Goal: Information Seeking & Learning: Learn about a topic

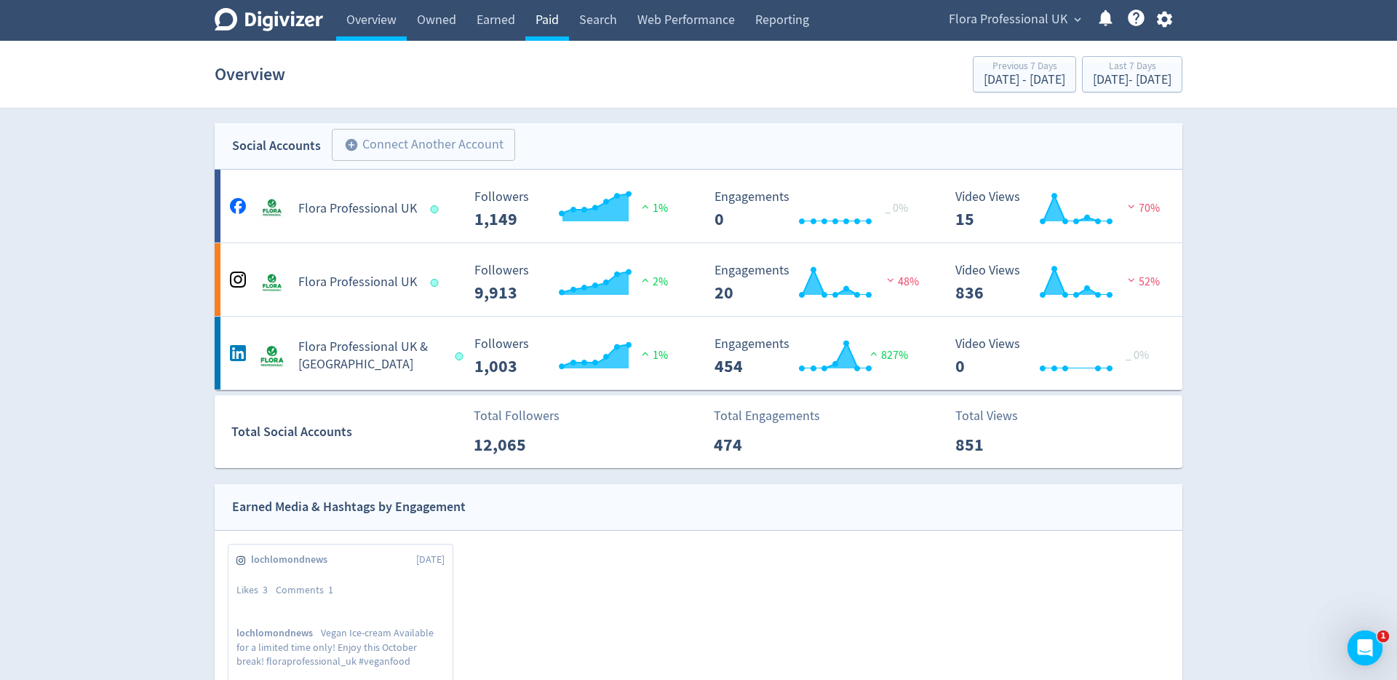
click at [549, 12] on link "Paid" at bounding box center [547, 20] width 44 height 41
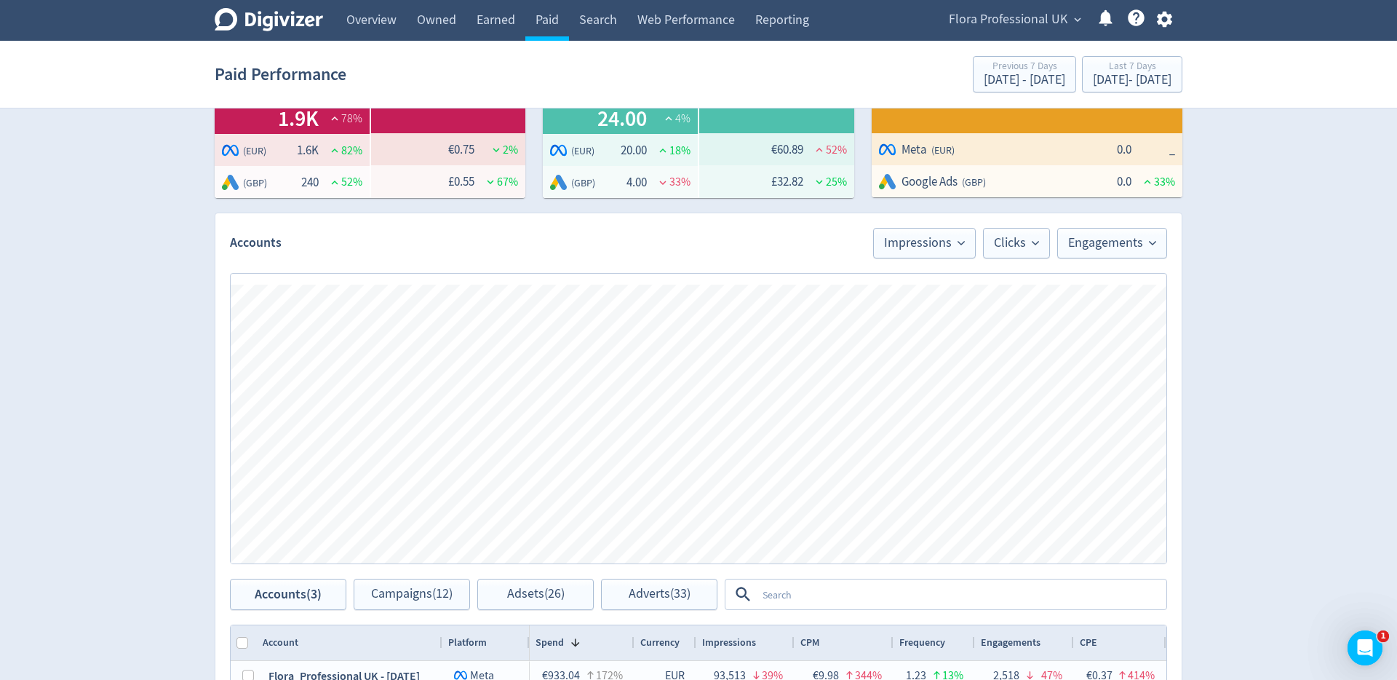
scroll to position [253, 0]
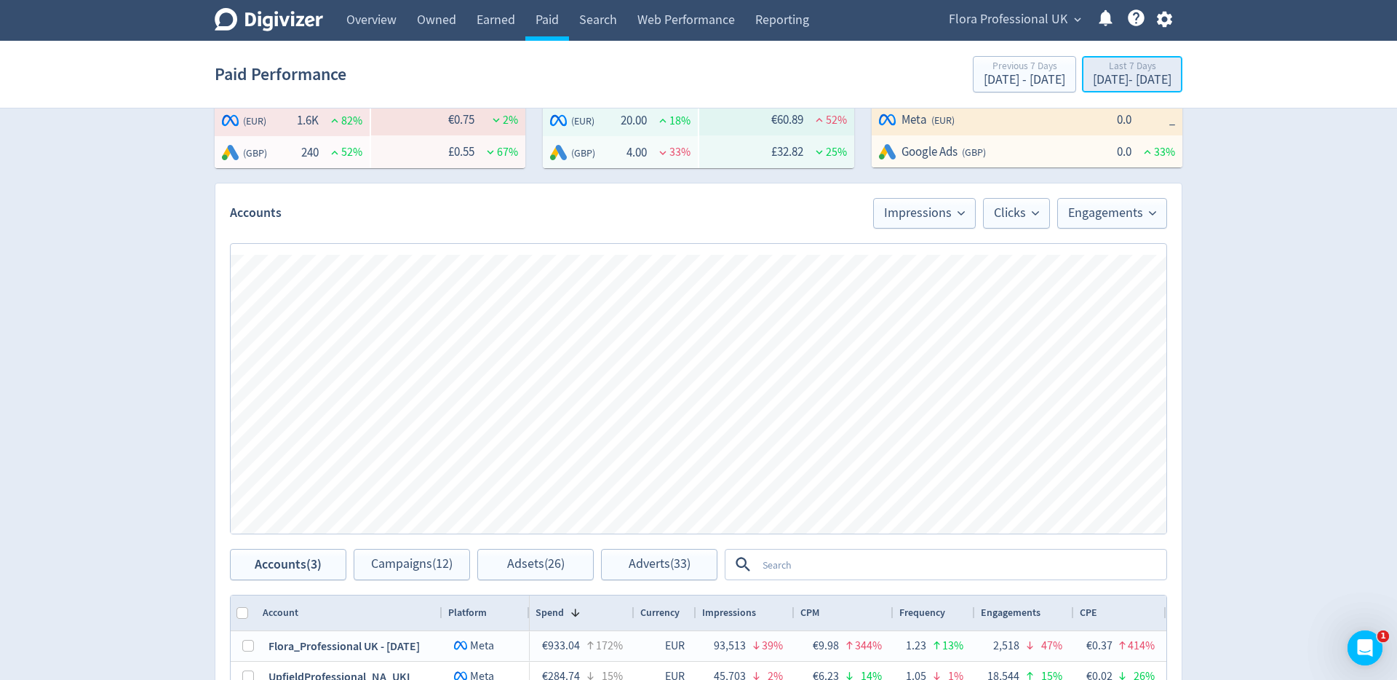
click at [1122, 79] on div "[DATE] - [DATE]" at bounding box center [1132, 79] width 79 height 13
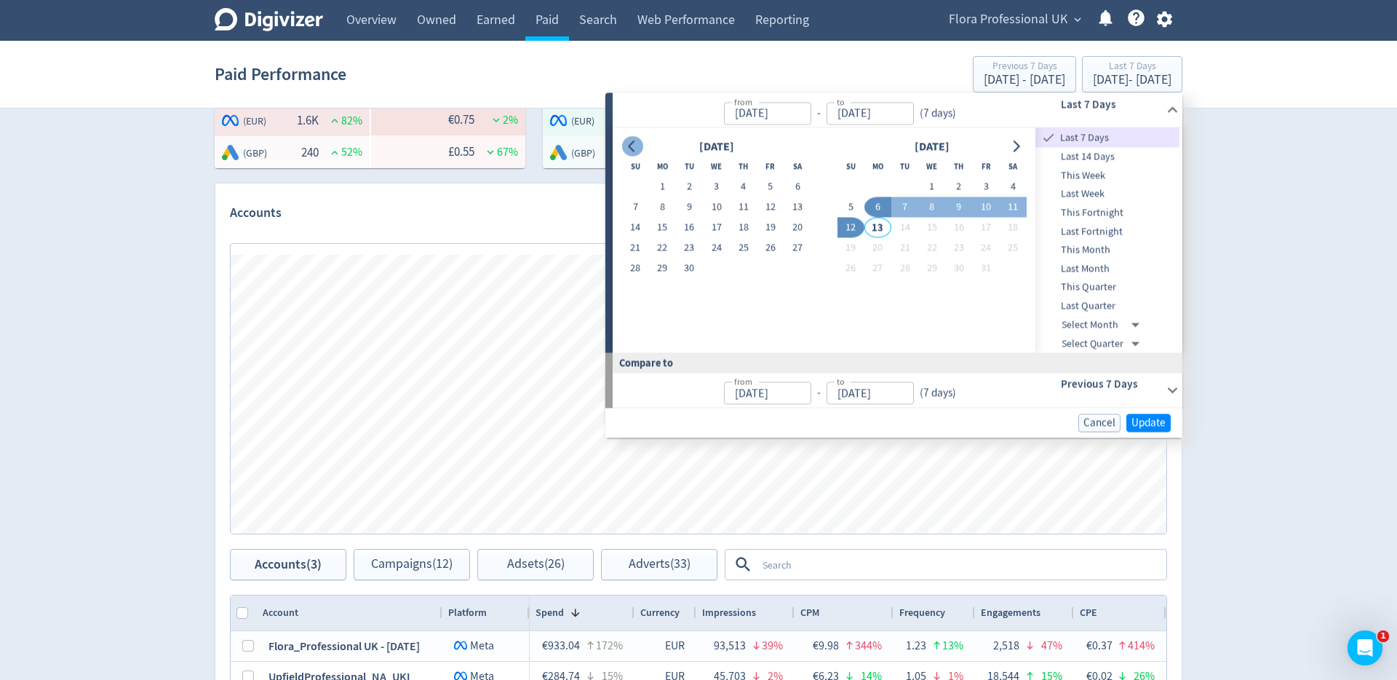
click at [633, 142] on icon "Go to previous month" at bounding box center [633, 146] width 12 height 12
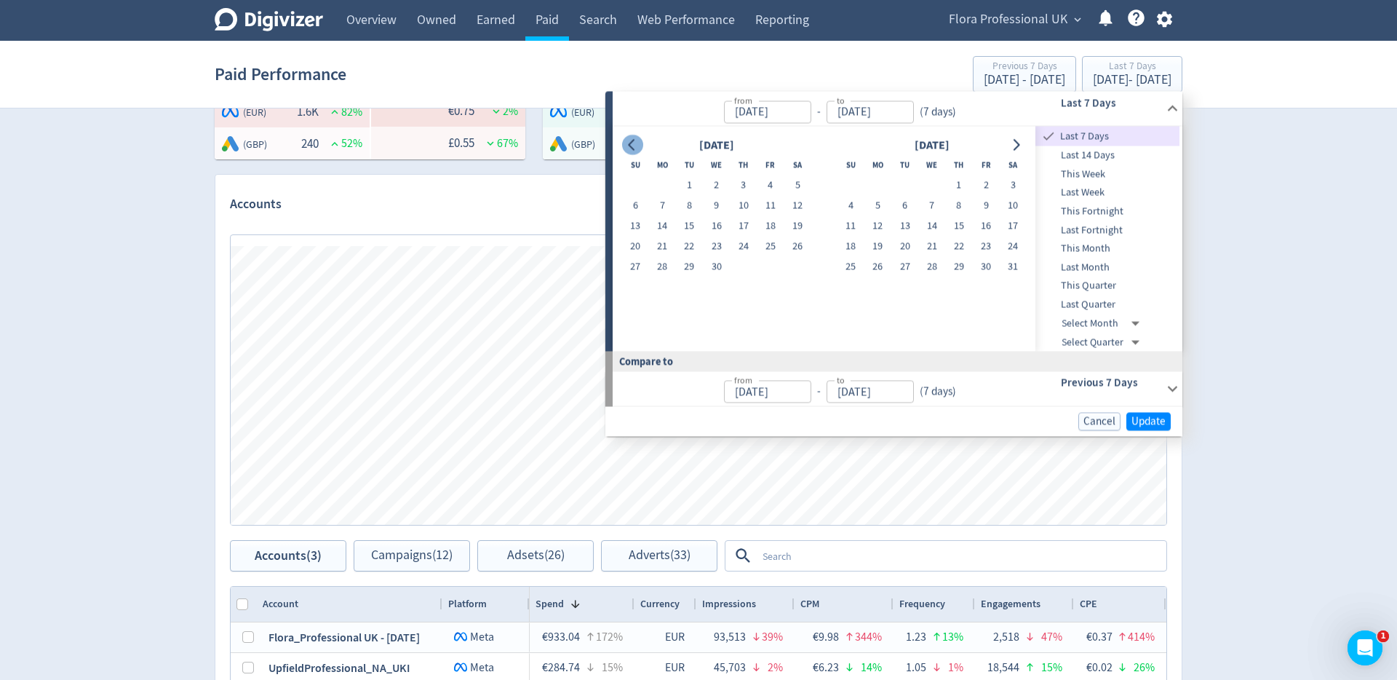
click at [633, 142] on icon "Go to previous month" at bounding box center [631, 145] width 7 height 12
click at [633, 142] on icon "Go to previous month" at bounding box center [631, 148] width 7 height 12
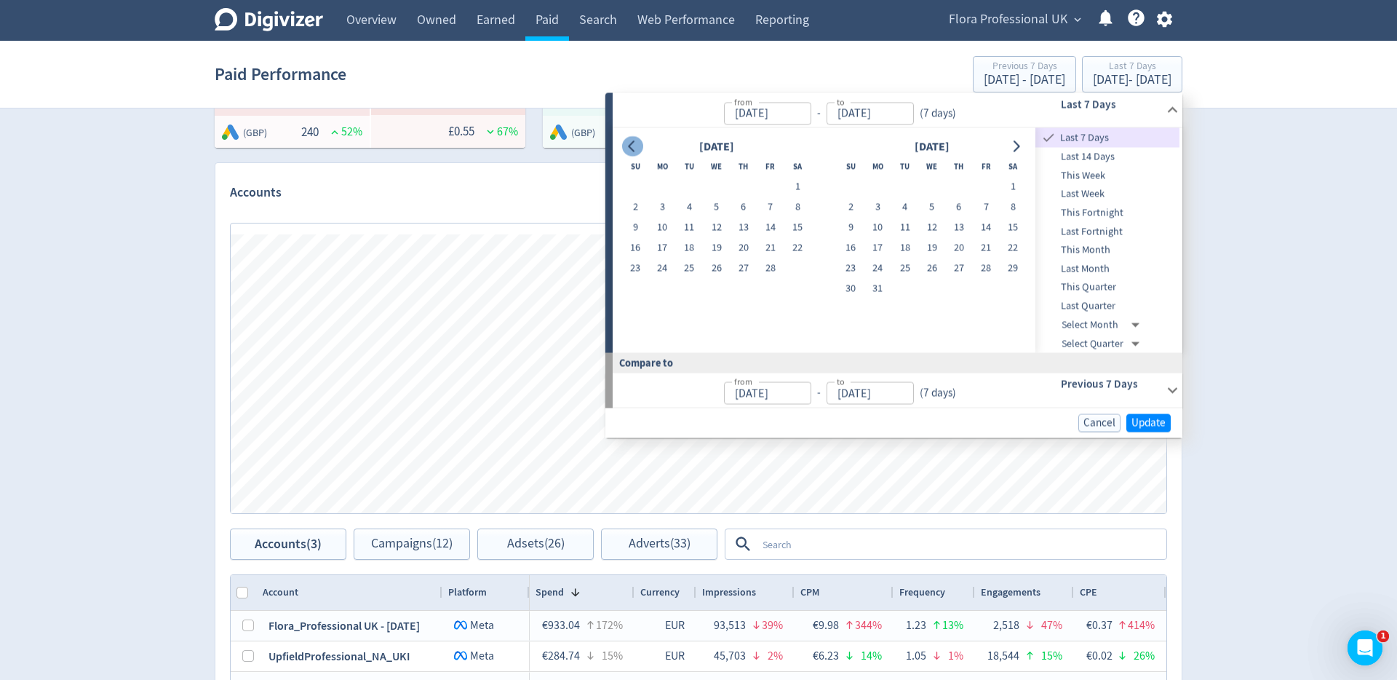
click at [633, 142] on icon "Go to previous month" at bounding box center [631, 146] width 7 height 12
click at [934, 180] on button "1" at bounding box center [931, 187] width 27 height 20
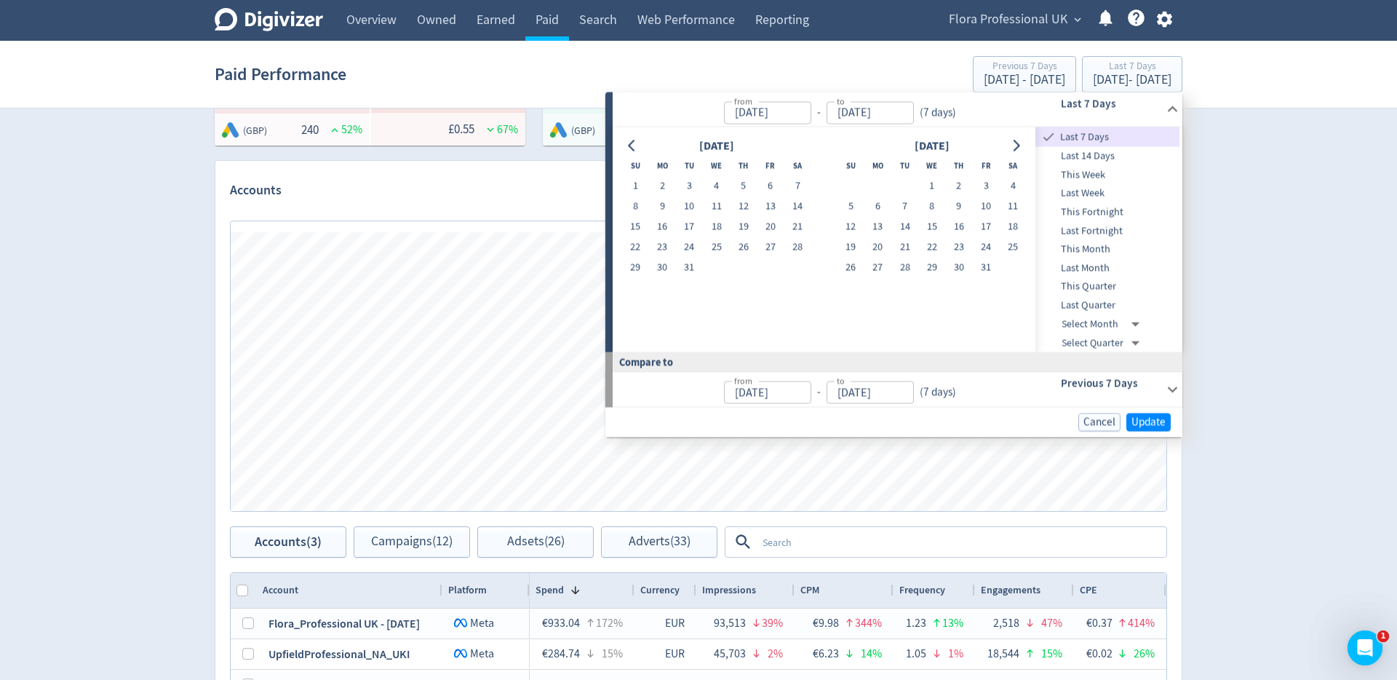
type input "[DATE]"
drag, startPoint x: 1039, startPoint y: 138, endPoint x: 1035, endPoint y: 147, distance: 10.4
click at [1039, 140] on span "Last 7 Days" at bounding box center [1108, 138] width 144 height 16
type input "[DATE]"
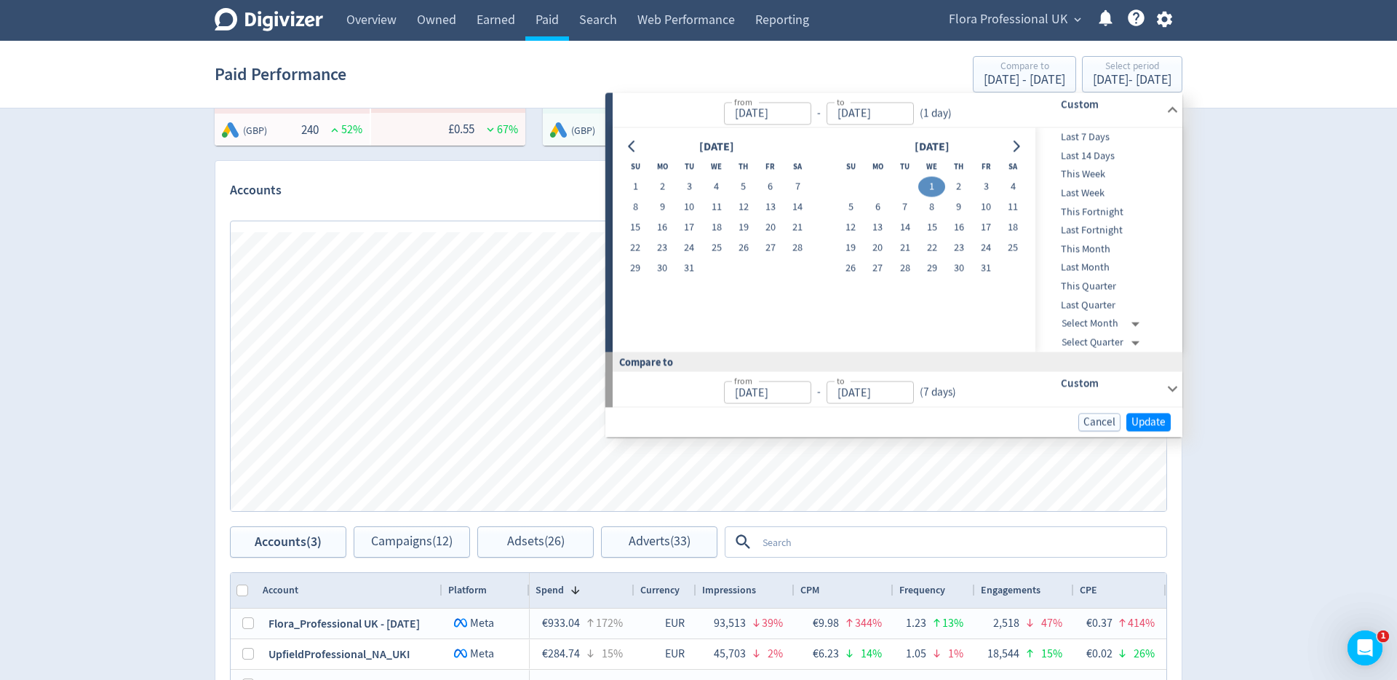
type input "[DATE]"
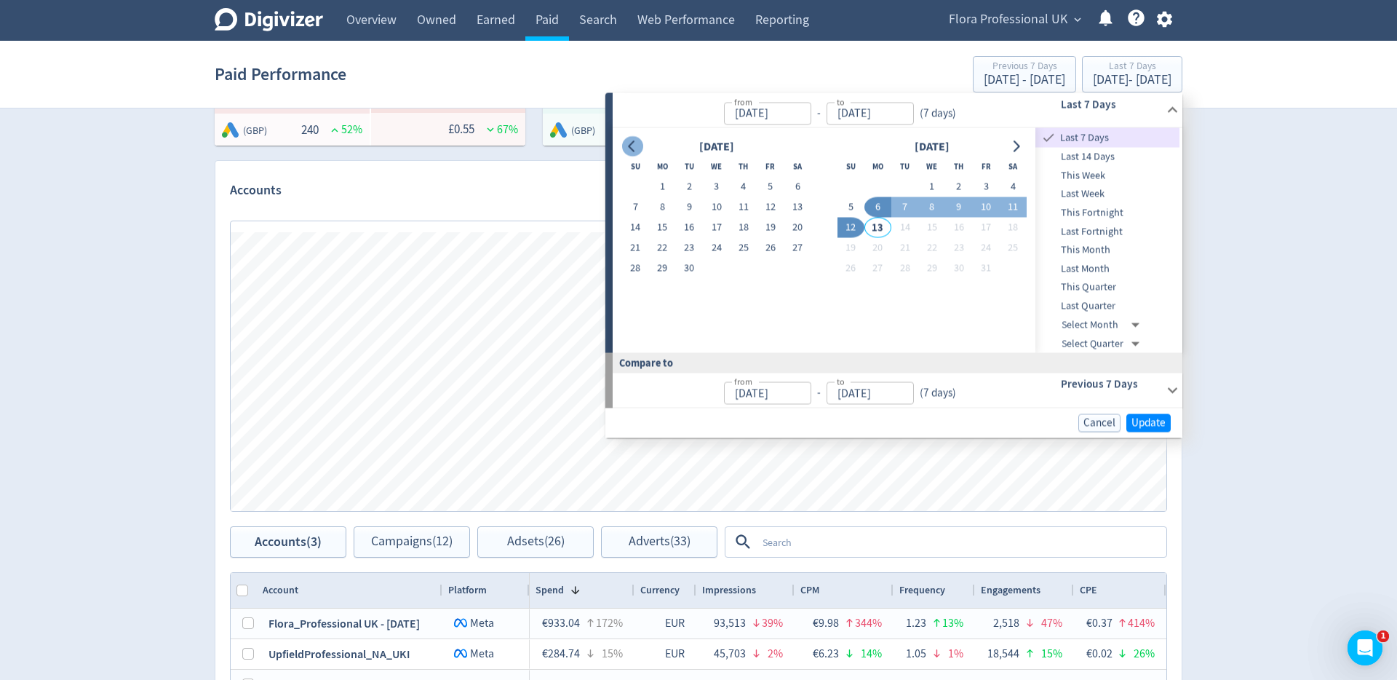
click at [631, 146] on icon "Go to previous month" at bounding box center [633, 146] width 12 height 12
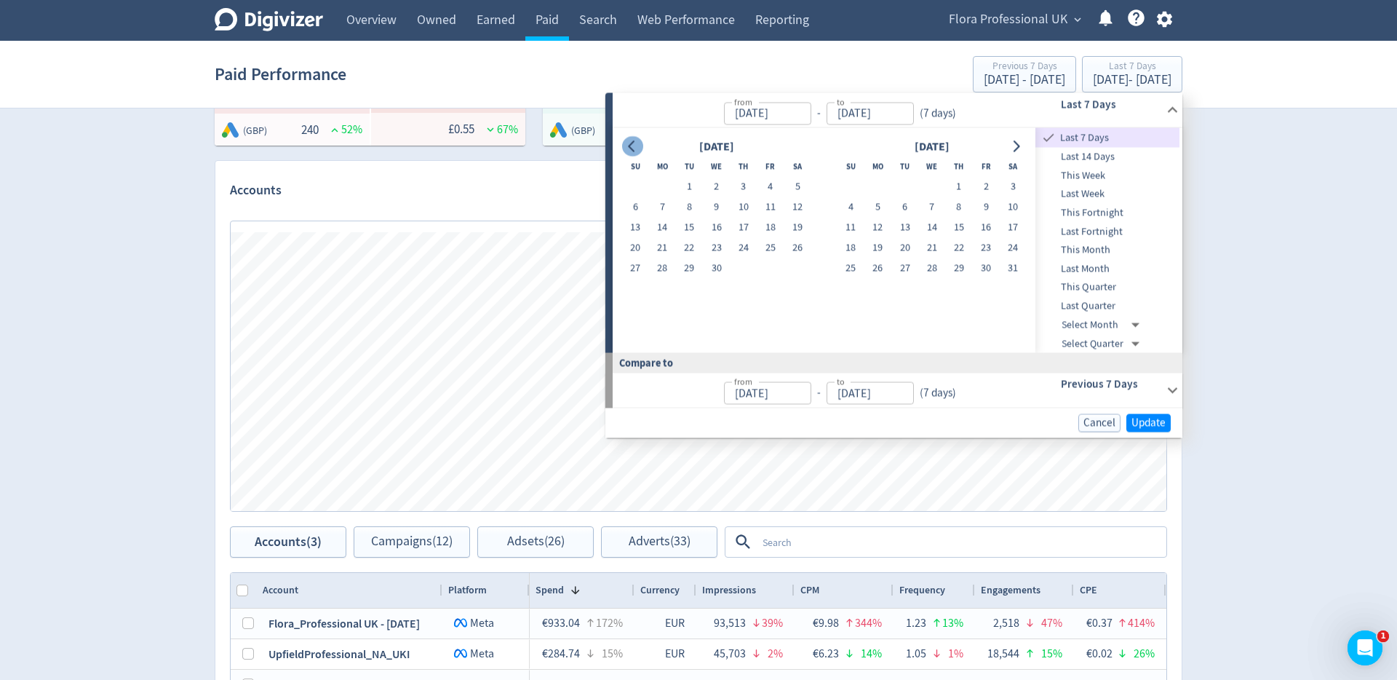
click at [631, 146] on icon "Go to previous month" at bounding box center [633, 146] width 12 height 12
click at [715, 188] on button "1" at bounding box center [716, 187] width 27 height 20
type input "[DATE]"
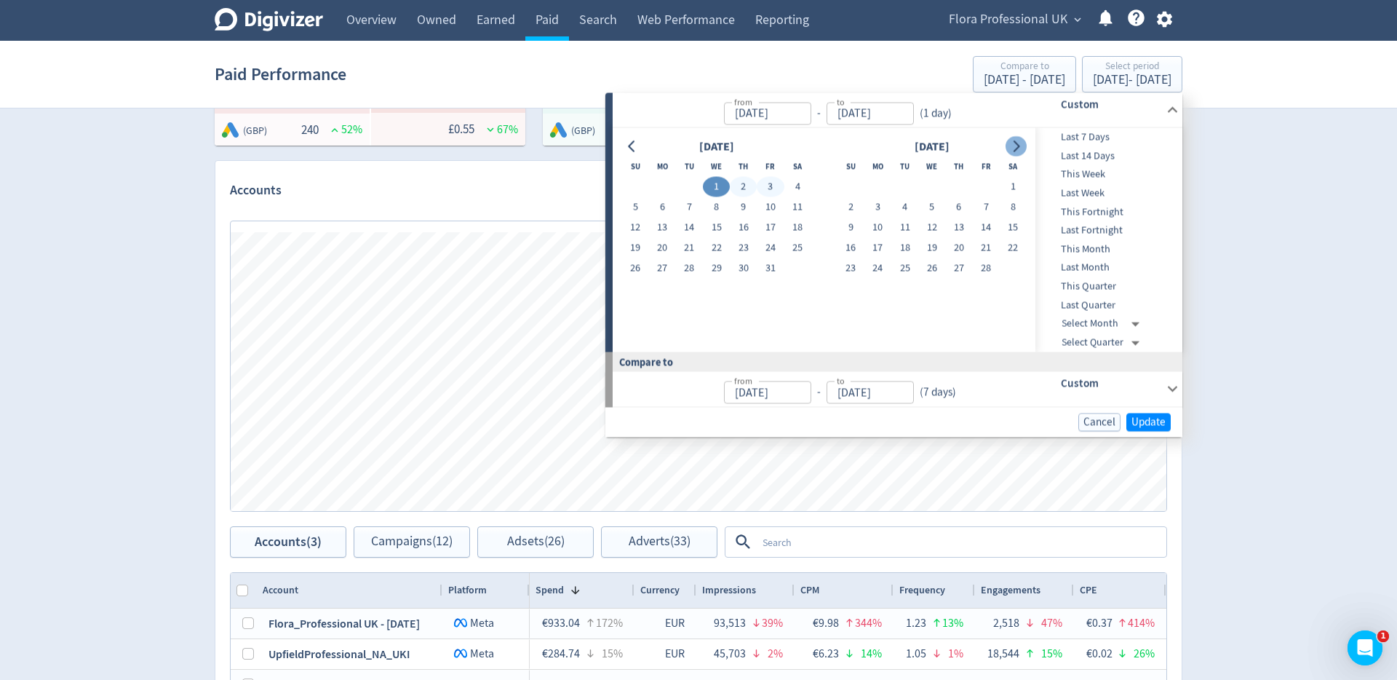
click at [1016, 143] on icon "Go to next month" at bounding box center [1017, 146] width 7 height 12
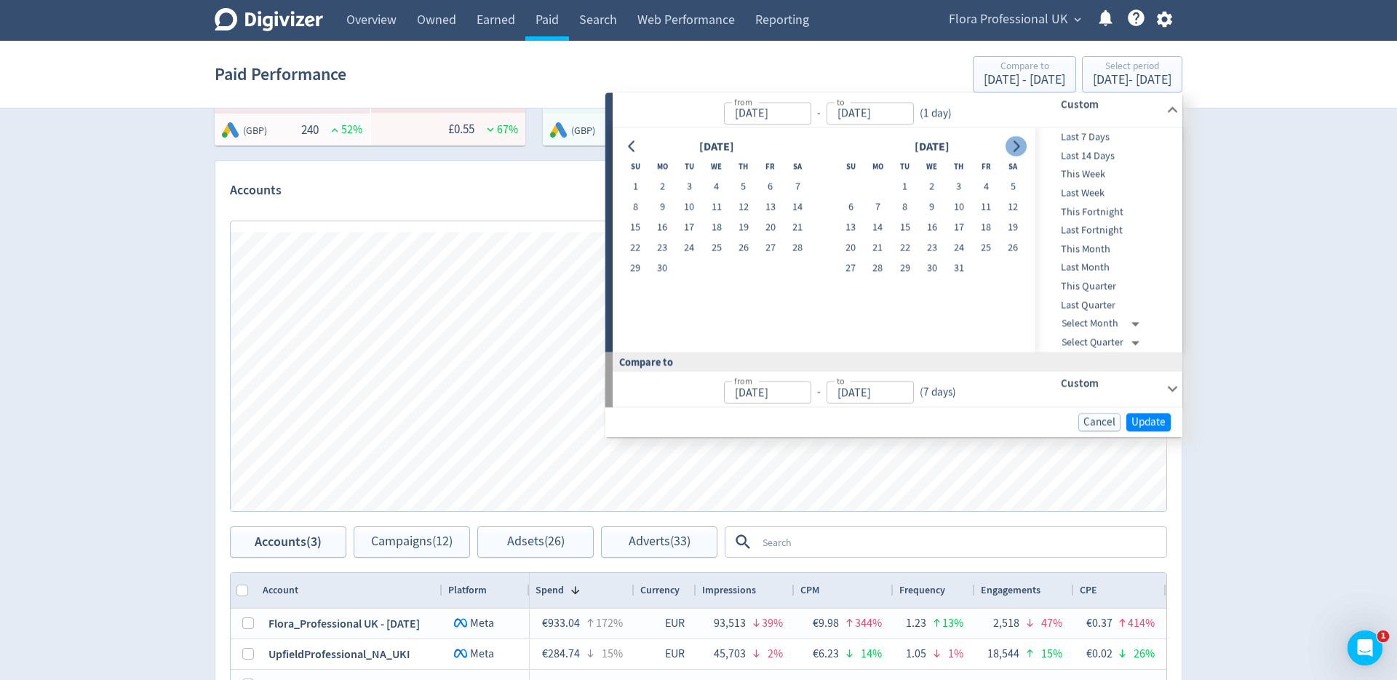
click at [1016, 143] on icon "Go to next month" at bounding box center [1017, 146] width 7 height 12
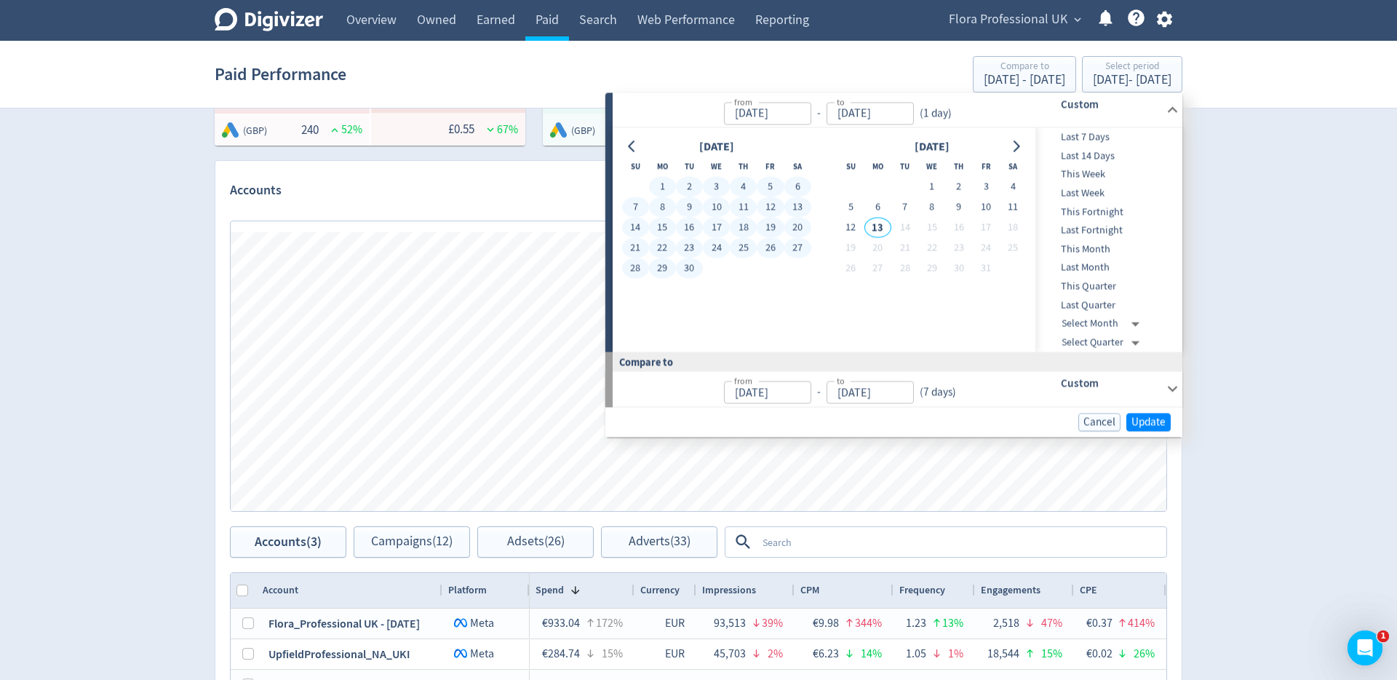
click at [687, 272] on button "30" at bounding box center [689, 268] width 27 height 20
type input "[DATE]"
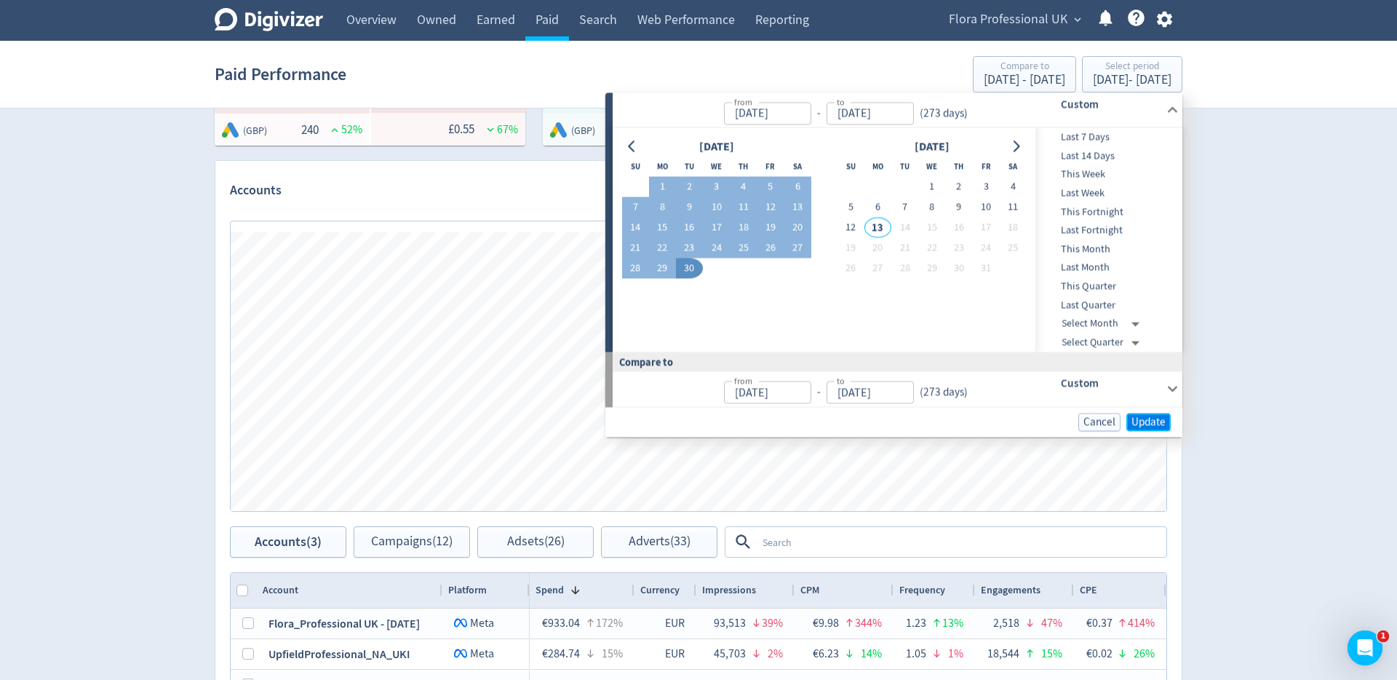
click at [1156, 421] on span "Update" at bounding box center [1149, 421] width 34 height 11
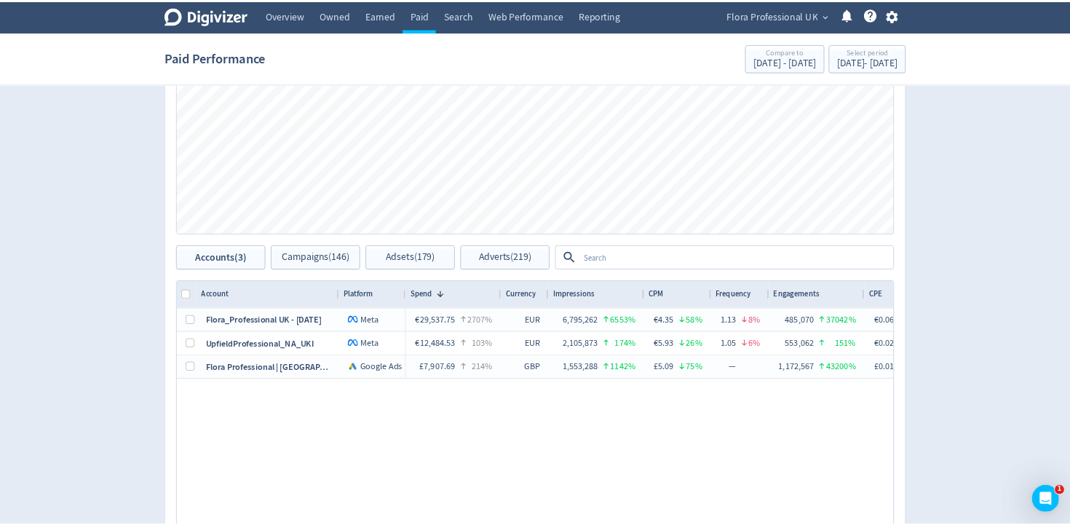
scroll to position [504, 0]
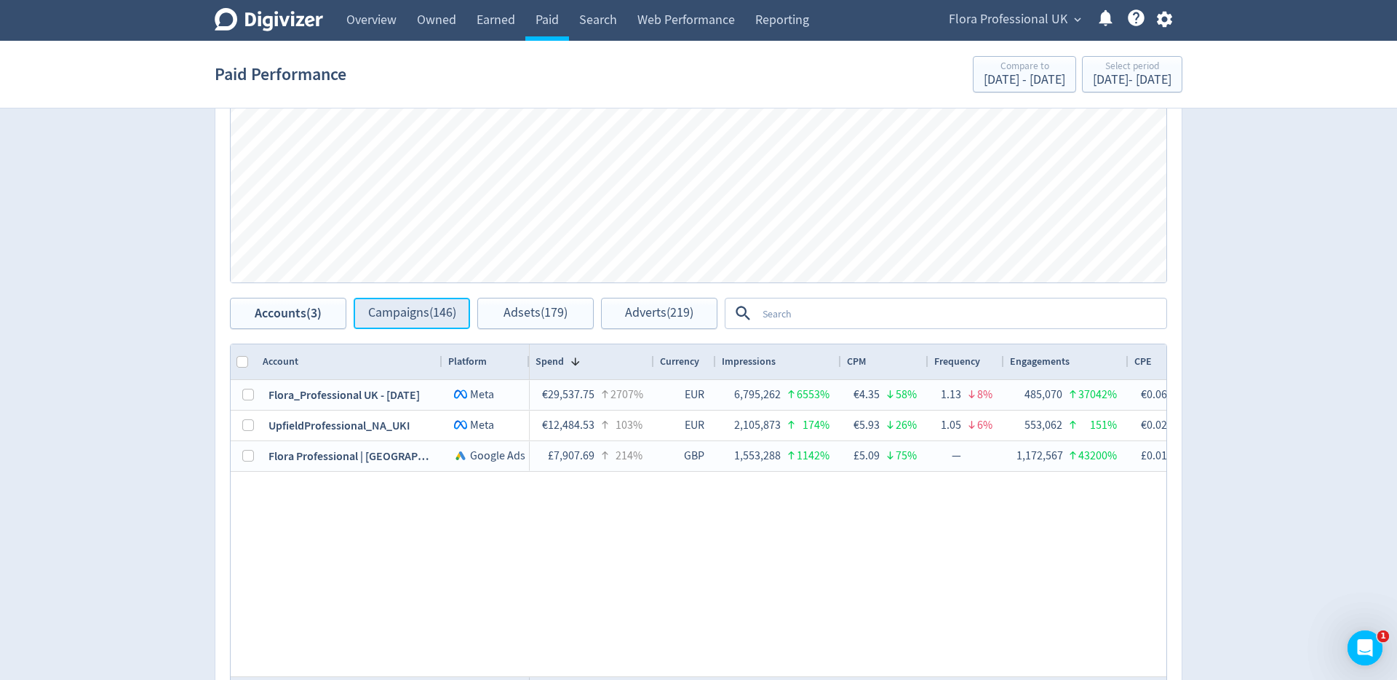
click at [378, 316] on span "Campaigns (146)" at bounding box center [412, 313] width 88 height 14
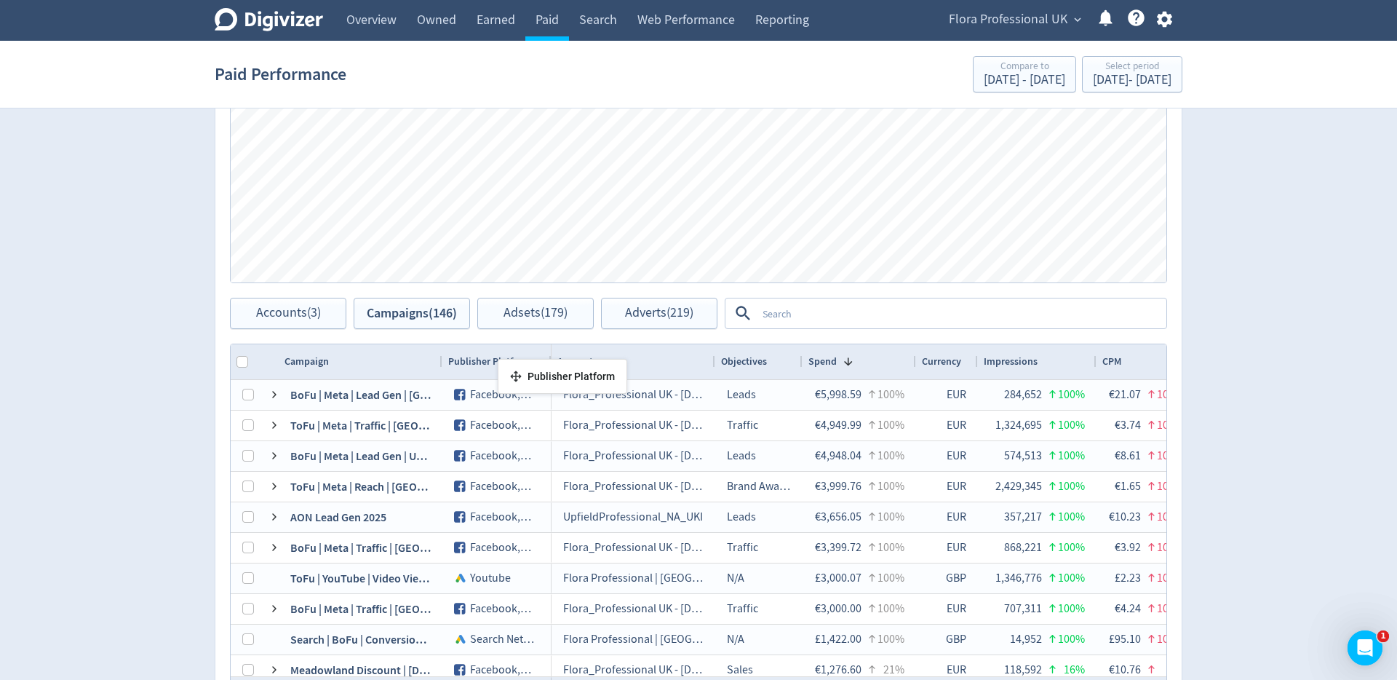
drag, startPoint x: 445, startPoint y: 362, endPoint x: 505, endPoint y: 365, distance: 59.7
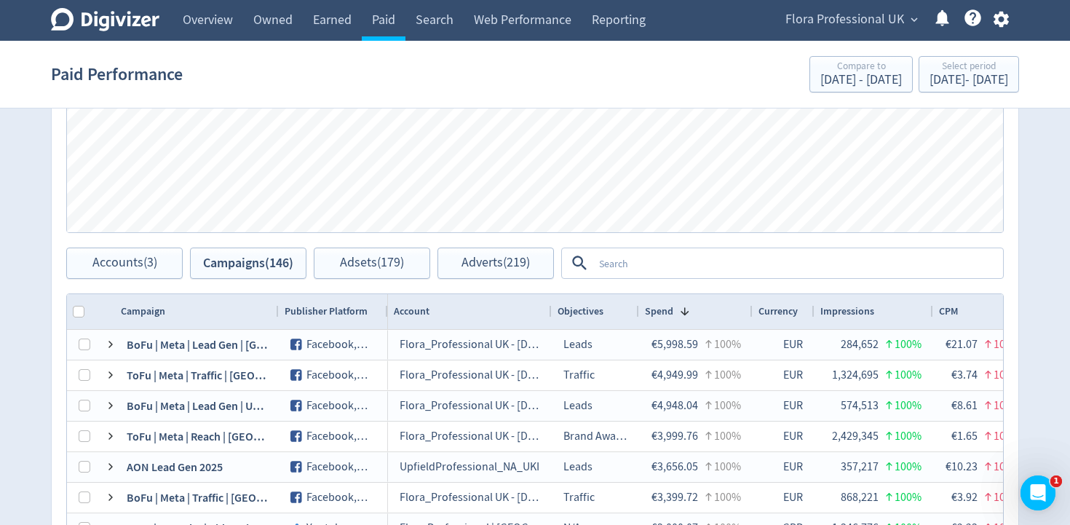
scroll to position [555, 0]
click at [624, 262] on textarea at bounding box center [797, 261] width 408 height 27
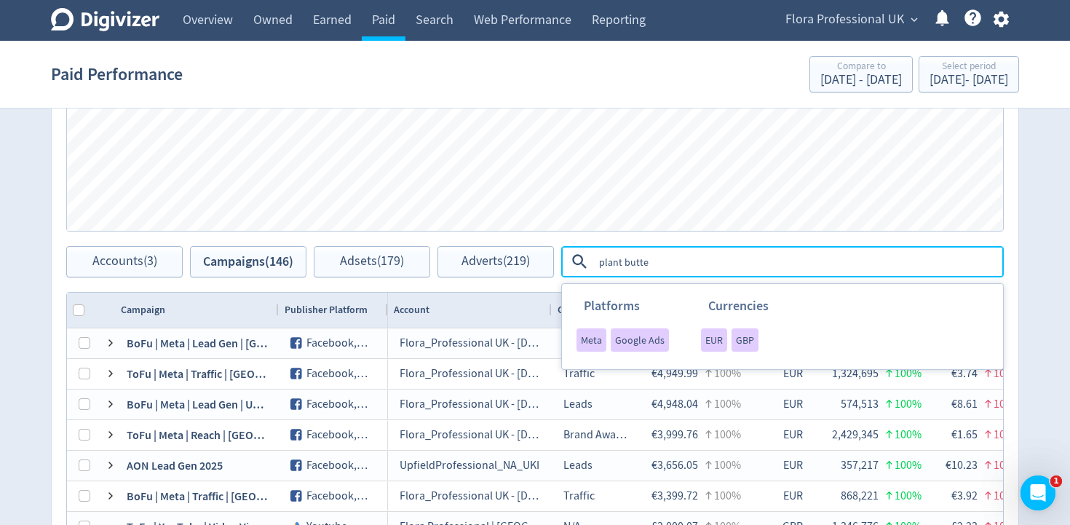
type textarea "plant butter"
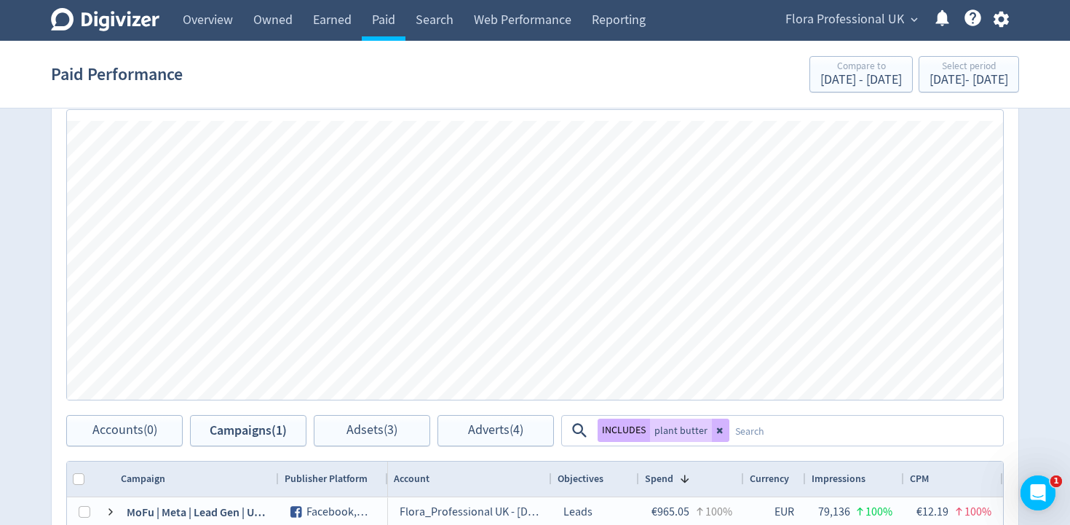
scroll to position [521, 0]
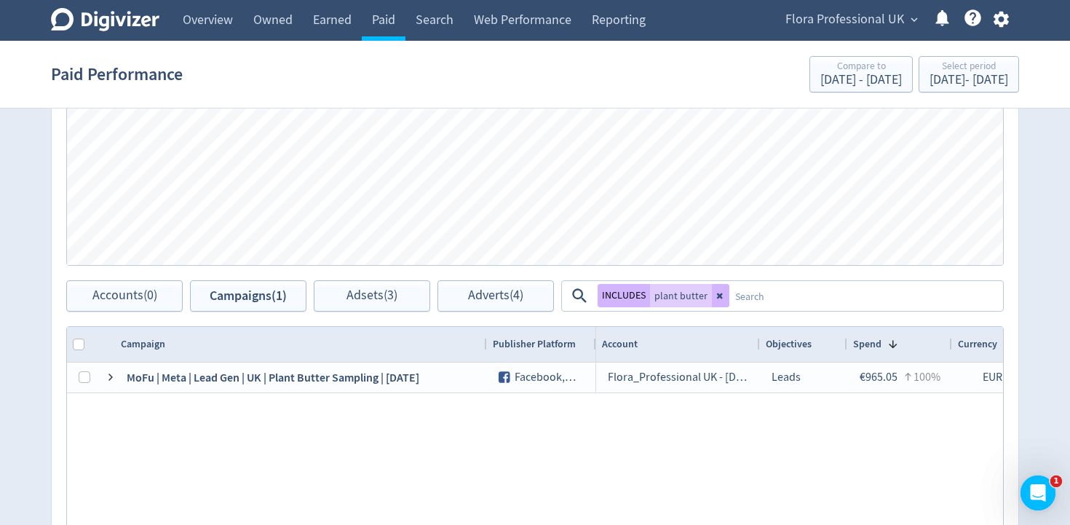
drag, startPoint x: 278, startPoint y: 347, endPoint x: 486, endPoint y: 338, distance: 208.3
click at [486, 338] on div at bounding box center [486, 344] width 6 height 35
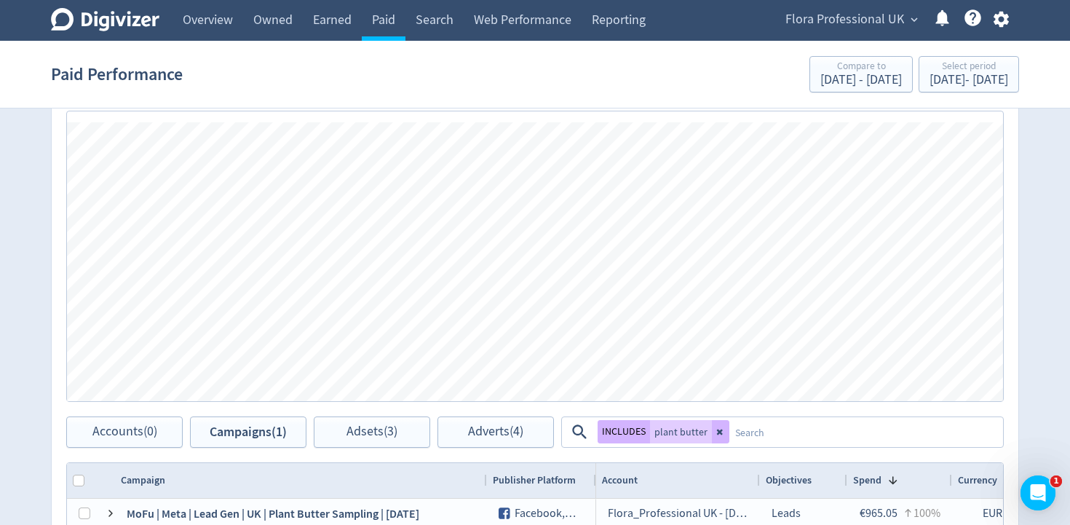
scroll to position [504, 0]
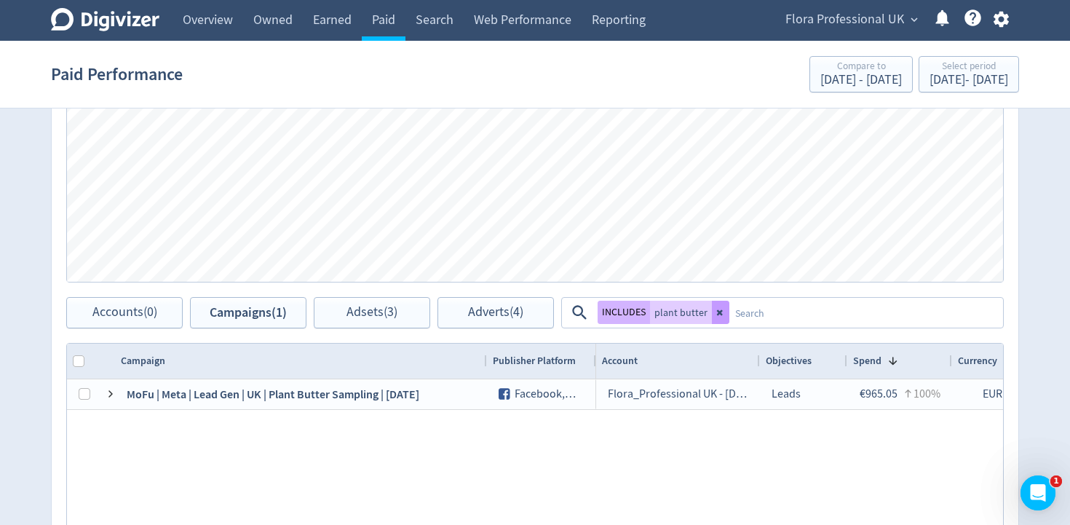
click at [723, 311] on button at bounding box center [720, 312] width 17 height 23
click at [747, 311] on textarea at bounding box center [865, 312] width 272 height 27
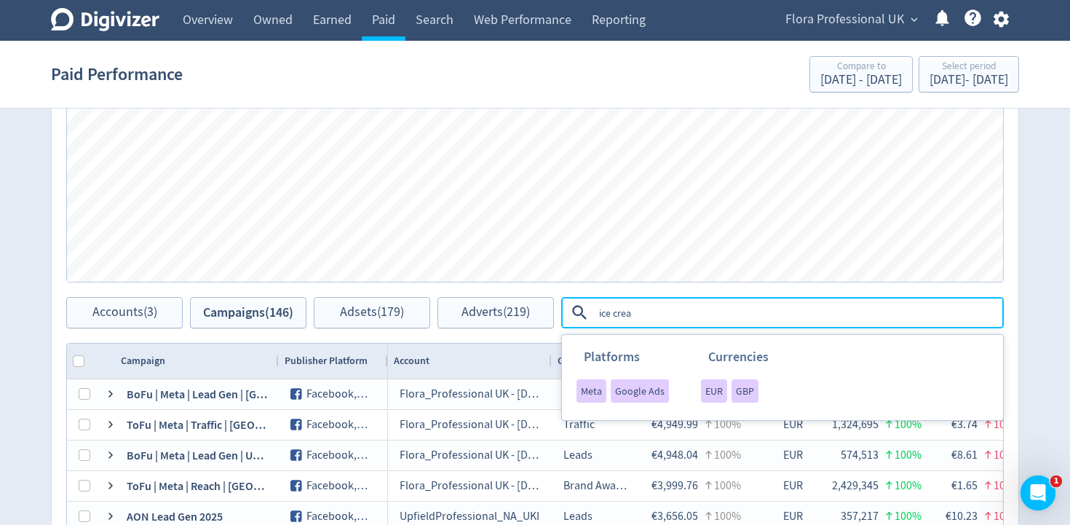
type textarea "ice cream"
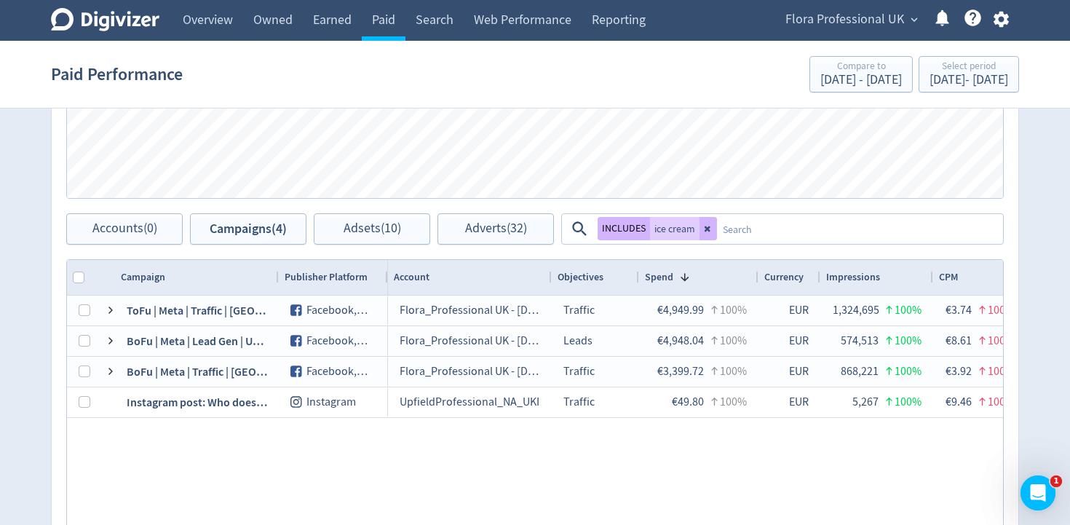
scroll to position [587, 0]
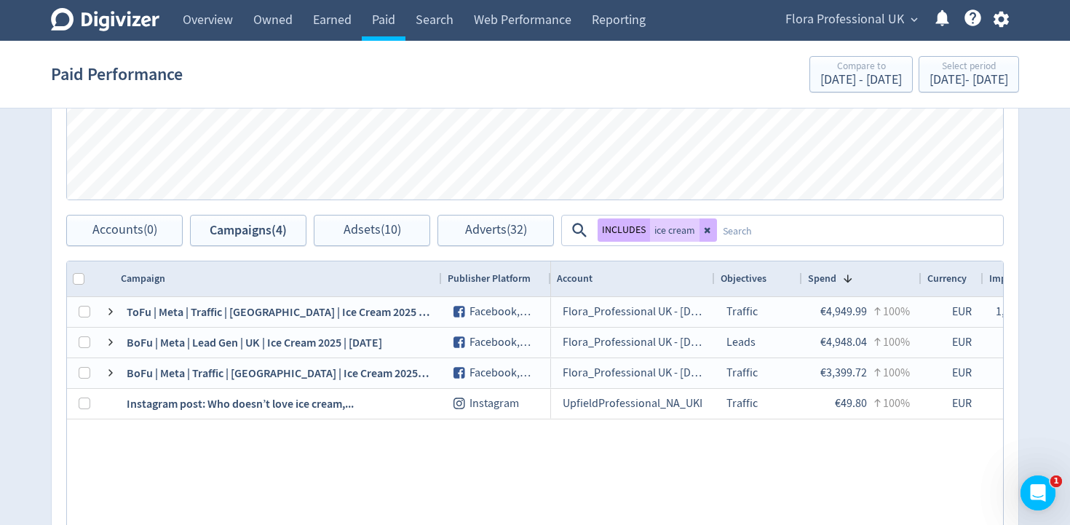
drag, startPoint x: 277, startPoint y: 277, endPoint x: 440, endPoint y: 277, distance: 163.0
click at [440, 277] on div at bounding box center [441, 278] width 6 height 35
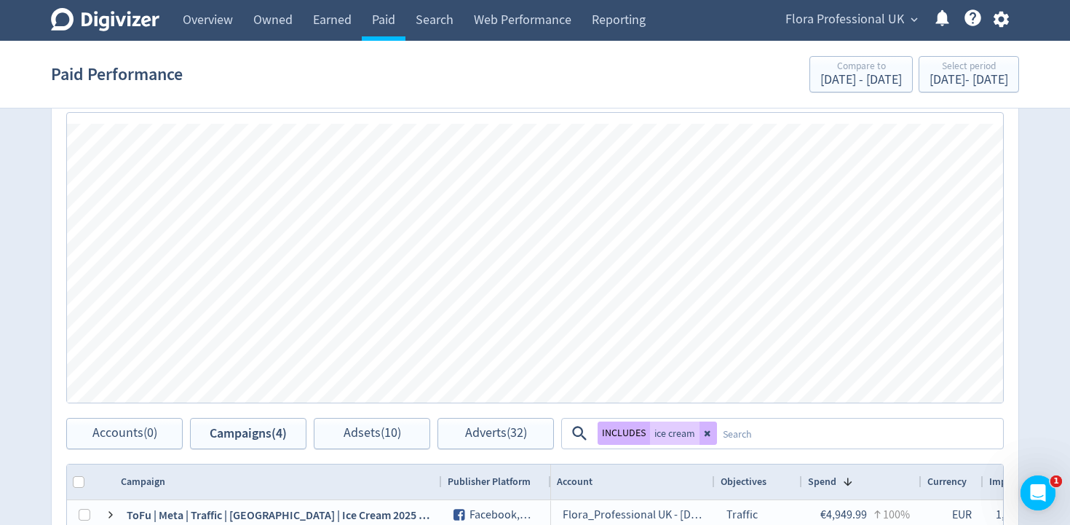
scroll to position [384, 0]
click at [990, 86] on div "[DATE] - [DATE]" at bounding box center [968, 79] width 79 height 13
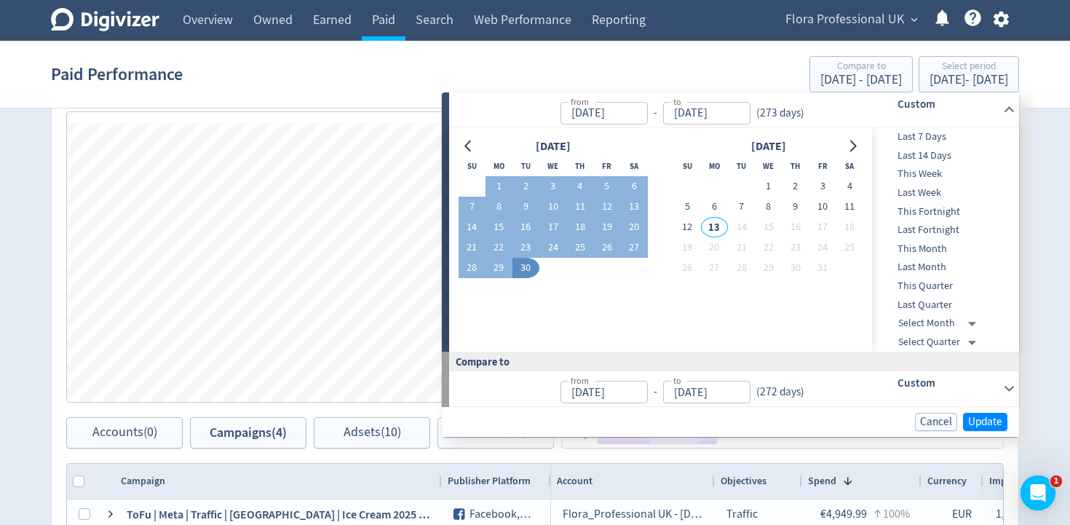
click at [714, 110] on input "[DATE]" at bounding box center [706, 113] width 87 height 23
click at [703, 114] on input "[DATE]" at bounding box center [706, 113] width 87 height 23
drag, startPoint x: 685, startPoint y: 112, endPoint x: 672, endPoint y: 111, distance: 13.1
click at [671, 111] on input "[DATE]" at bounding box center [706, 113] width 87 height 23
click at [701, 111] on input "[DATE]" at bounding box center [706, 113] width 87 height 23
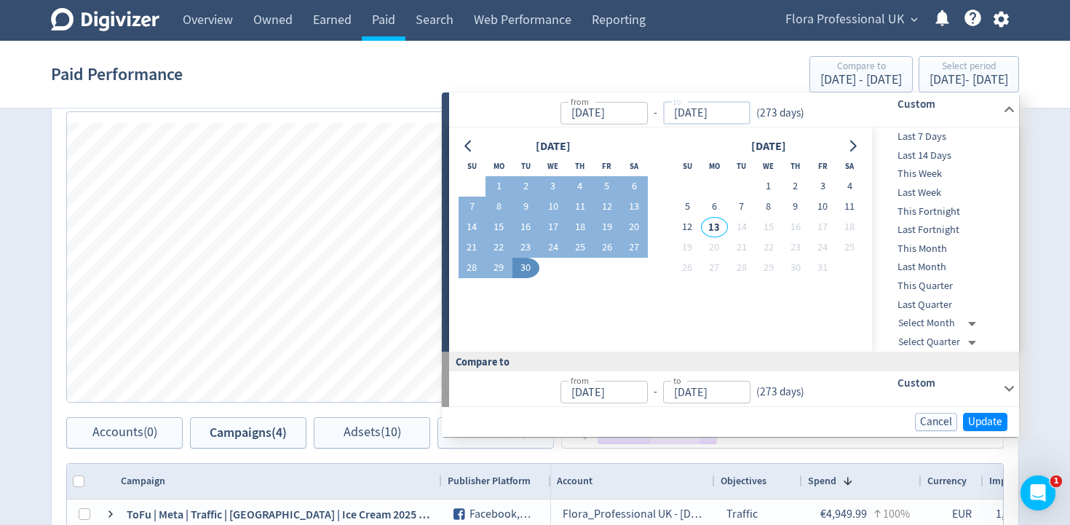
click at [683, 111] on input "[DATE]" at bounding box center [706, 113] width 87 height 23
click at [696, 111] on input "[DATE]" at bounding box center [706, 113] width 87 height 23
type input "[DATE]"
click at [993, 421] on span "Update" at bounding box center [985, 421] width 34 height 11
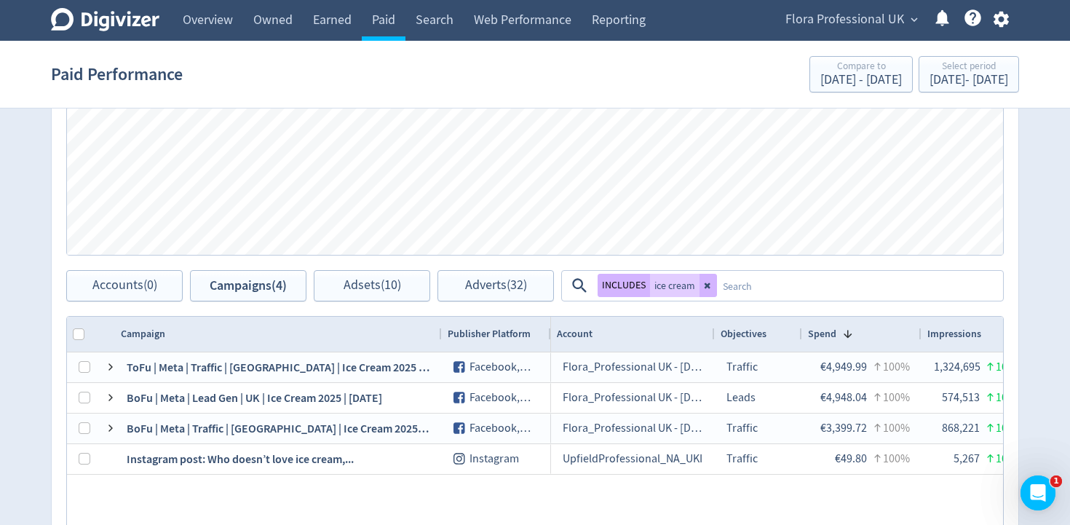
scroll to position [552, 0]
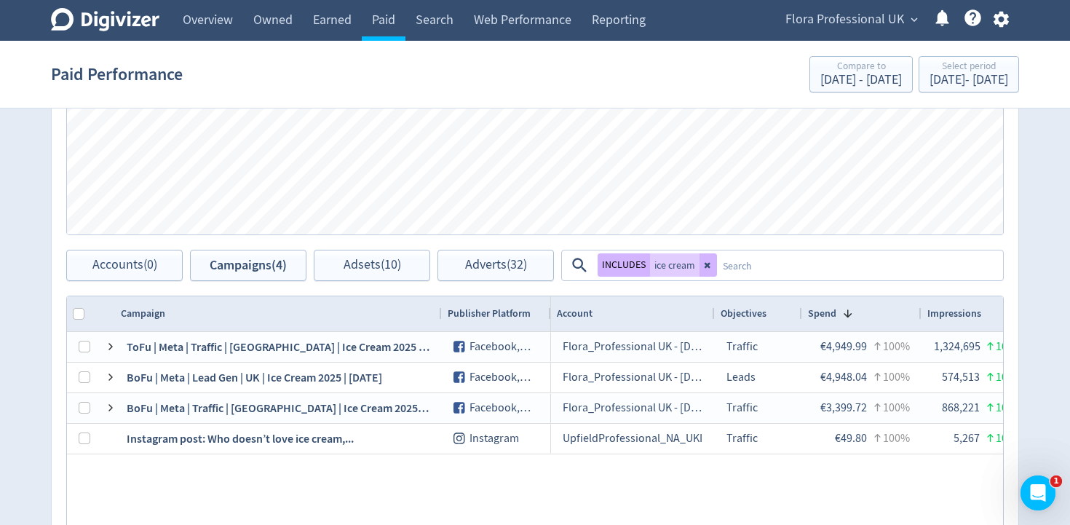
drag, startPoint x: 712, startPoint y: 260, endPoint x: 717, endPoint y: 273, distance: 14.1
click at [712, 259] on button at bounding box center [707, 264] width 17 height 23
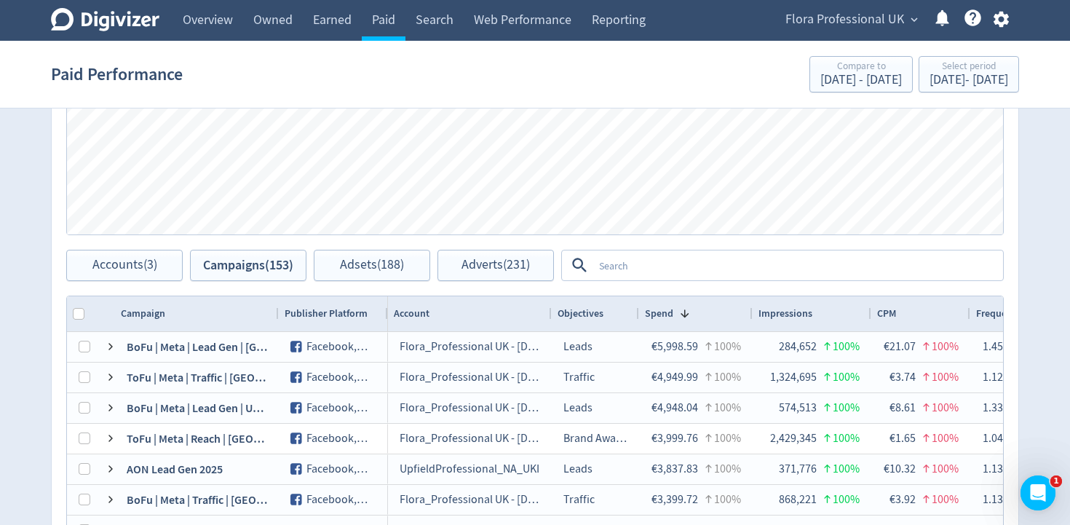
click at [710, 269] on textarea at bounding box center [797, 265] width 408 height 27
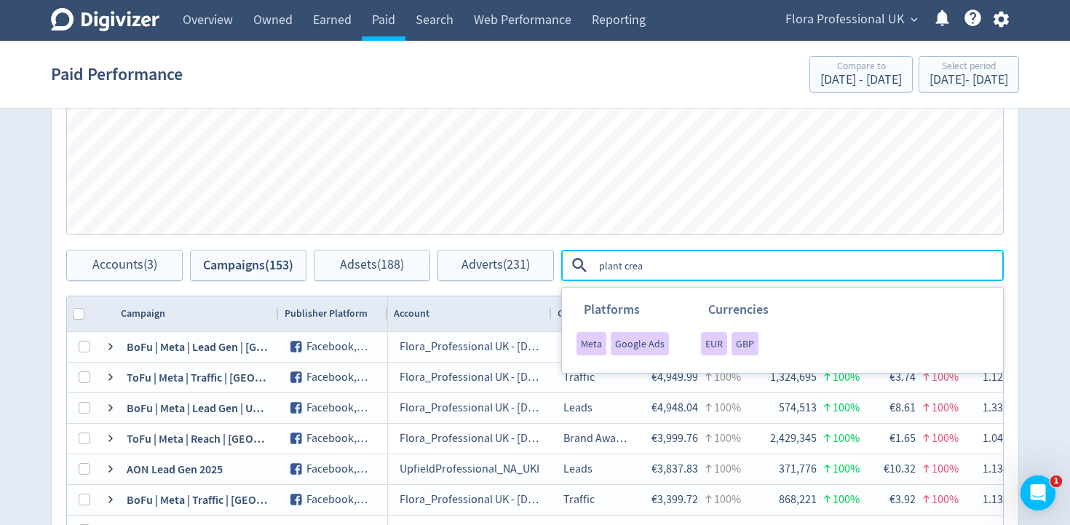
type textarea "plant cream"
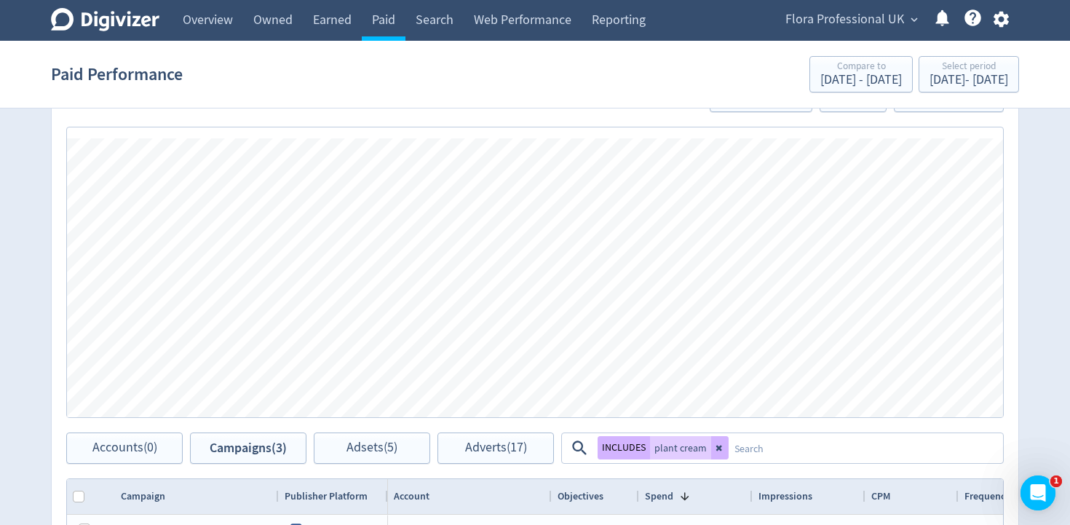
scroll to position [364, 0]
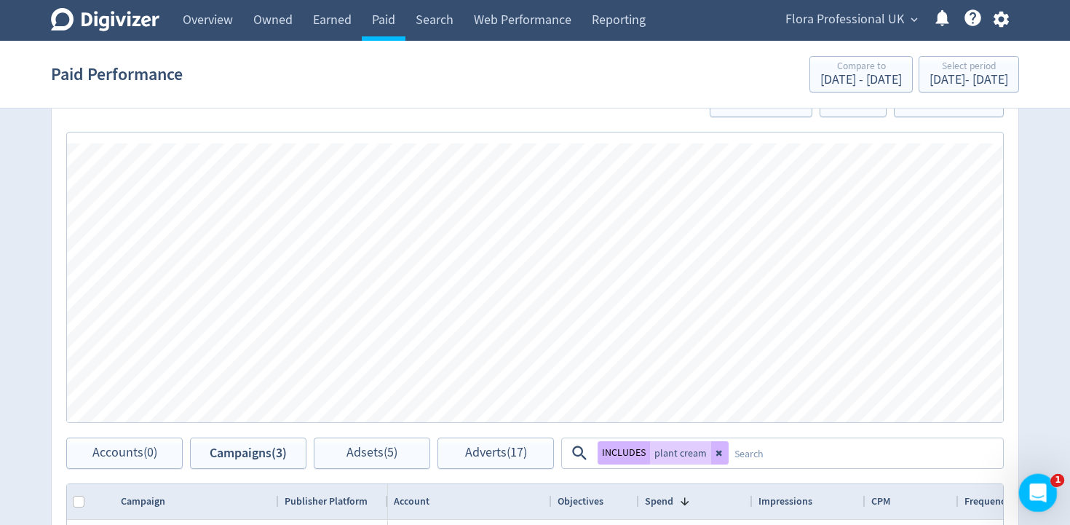
click at [1039, 490] on icon "Open Intercom Messenger" at bounding box center [1036, 491] width 24 height 24
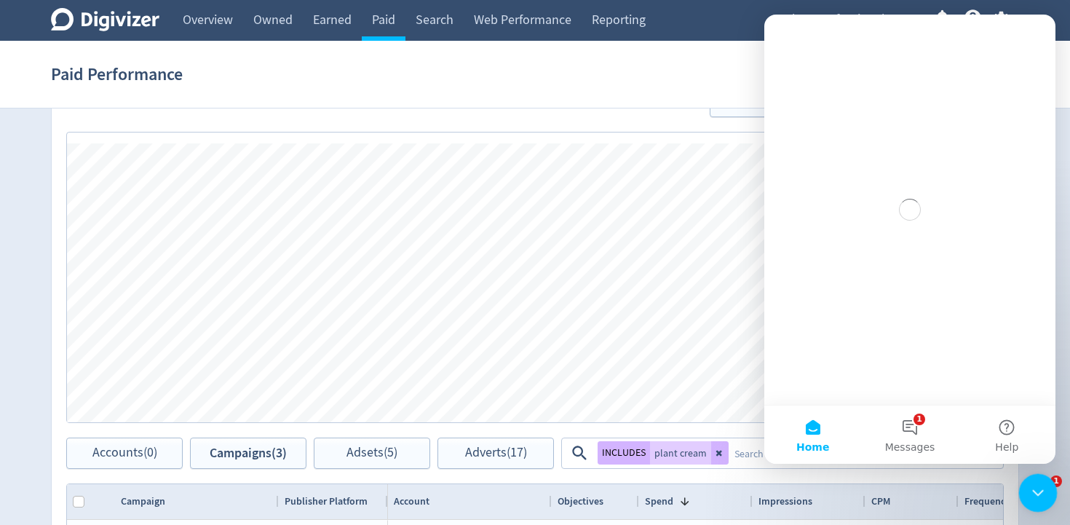
scroll to position [0, 0]
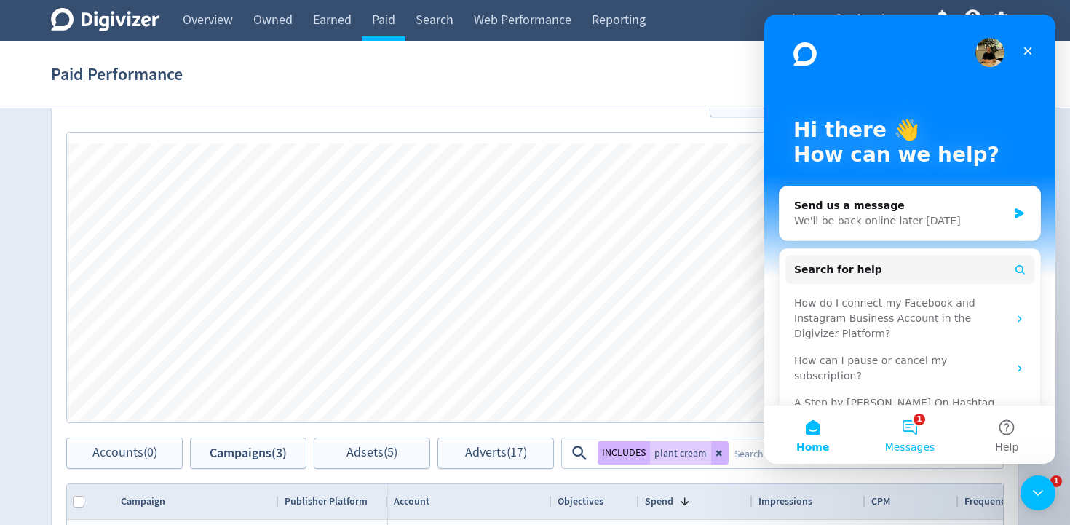
click at [917, 421] on button "1 Messages" at bounding box center [909, 434] width 97 height 58
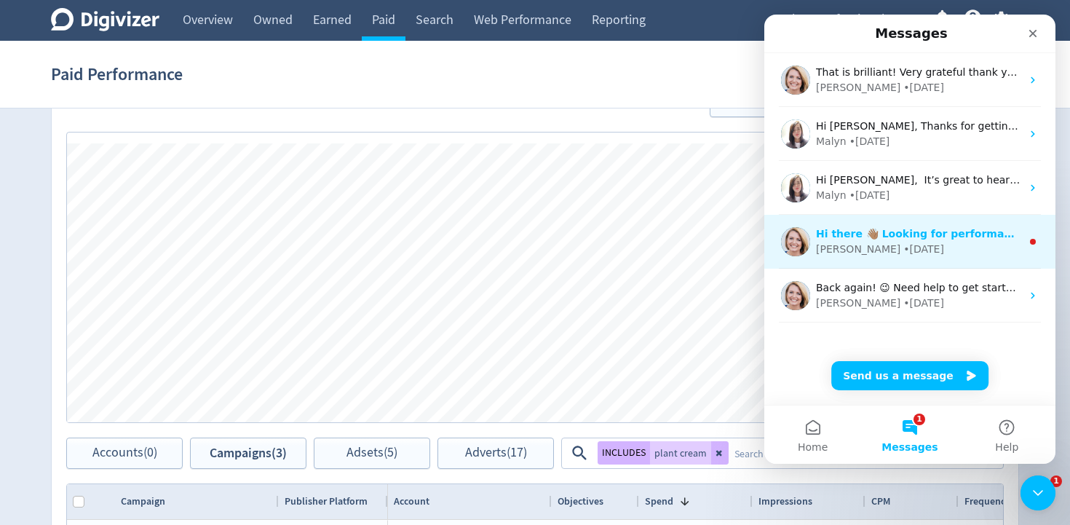
click at [968, 251] on div "[PERSON_NAME] • [DATE]" at bounding box center [918, 249] width 205 height 15
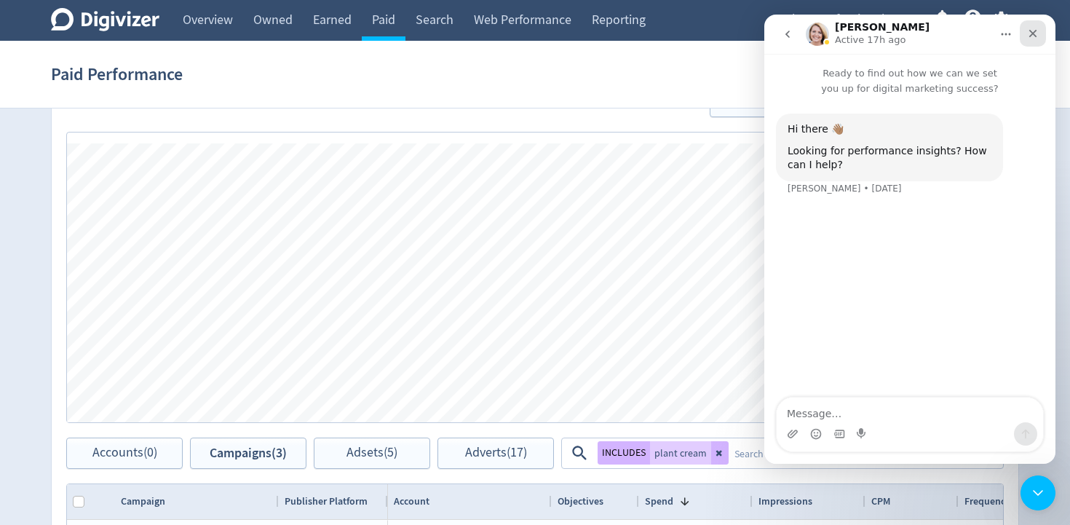
click at [1034, 35] on icon "Close" at bounding box center [1033, 34] width 8 height 8
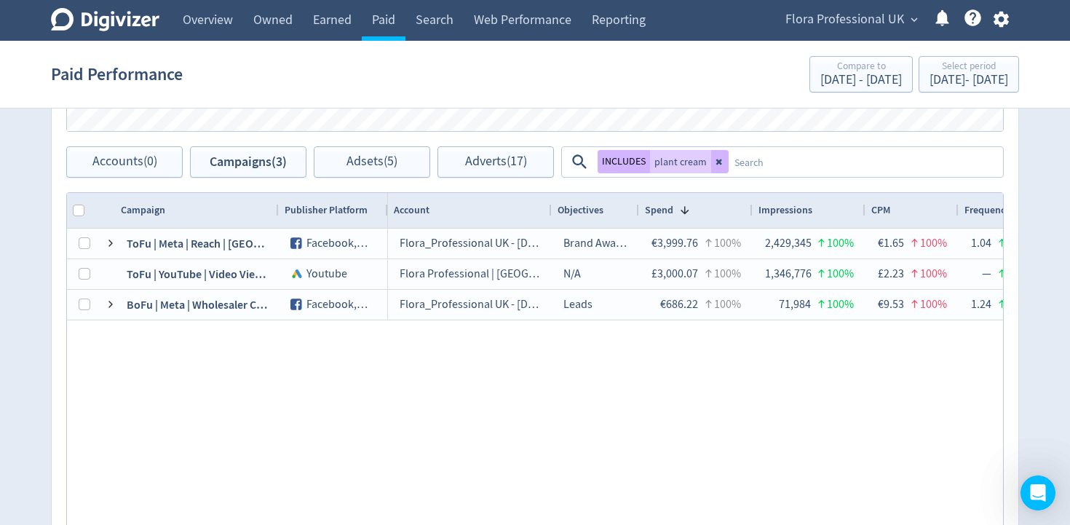
scroll to position [738, 0]
